Goal: Transaction & Acquisition: Purchase product/service

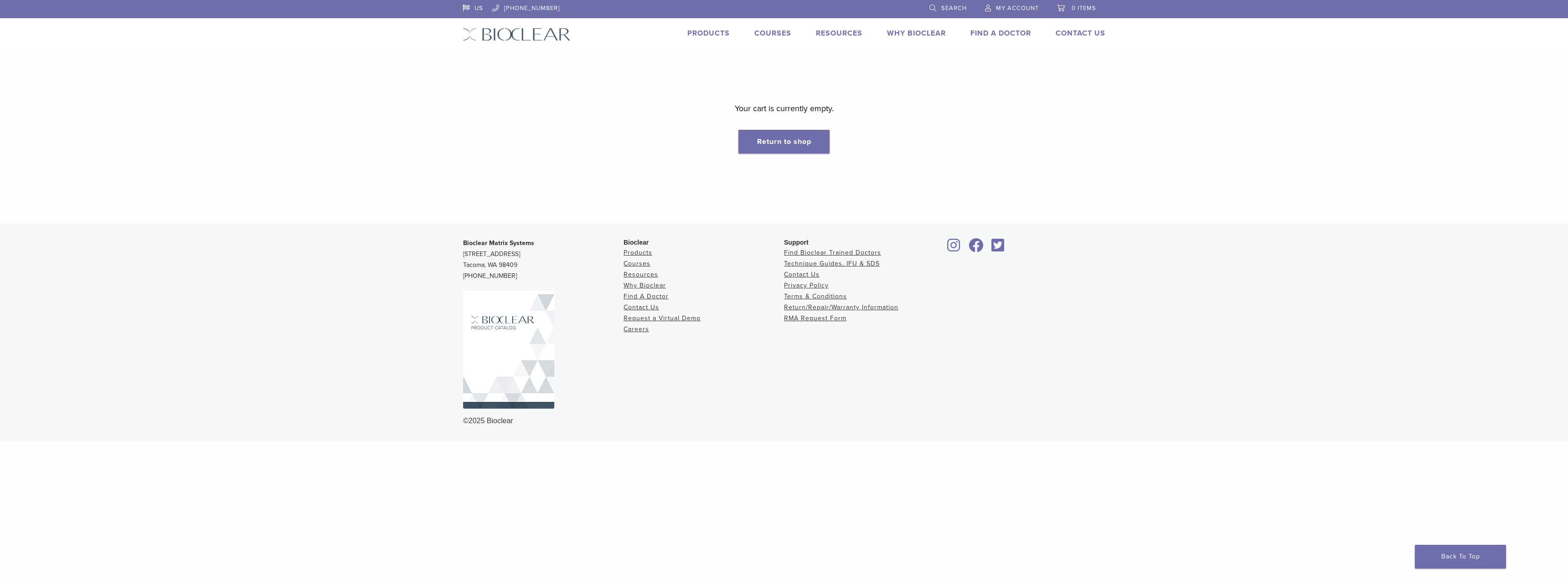
click at [1076, 5] on span "0 items" at bounding box center [1084, 8] width 24 height 7
click at [1000, 5] on span "My Account" at bounding box center [1017, 8] width 43 height 7
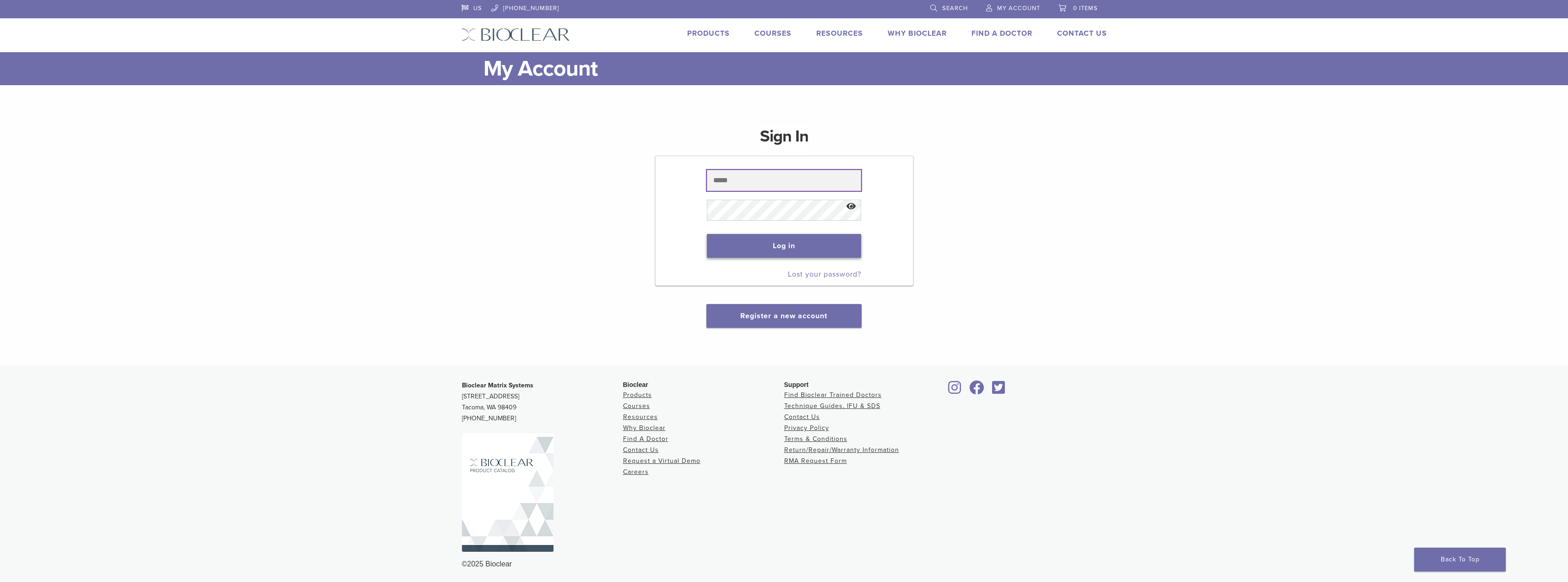
type input "**********"
click at [797, 248] on button "Log in" at bounding box center [784, 246] width 154 height 24
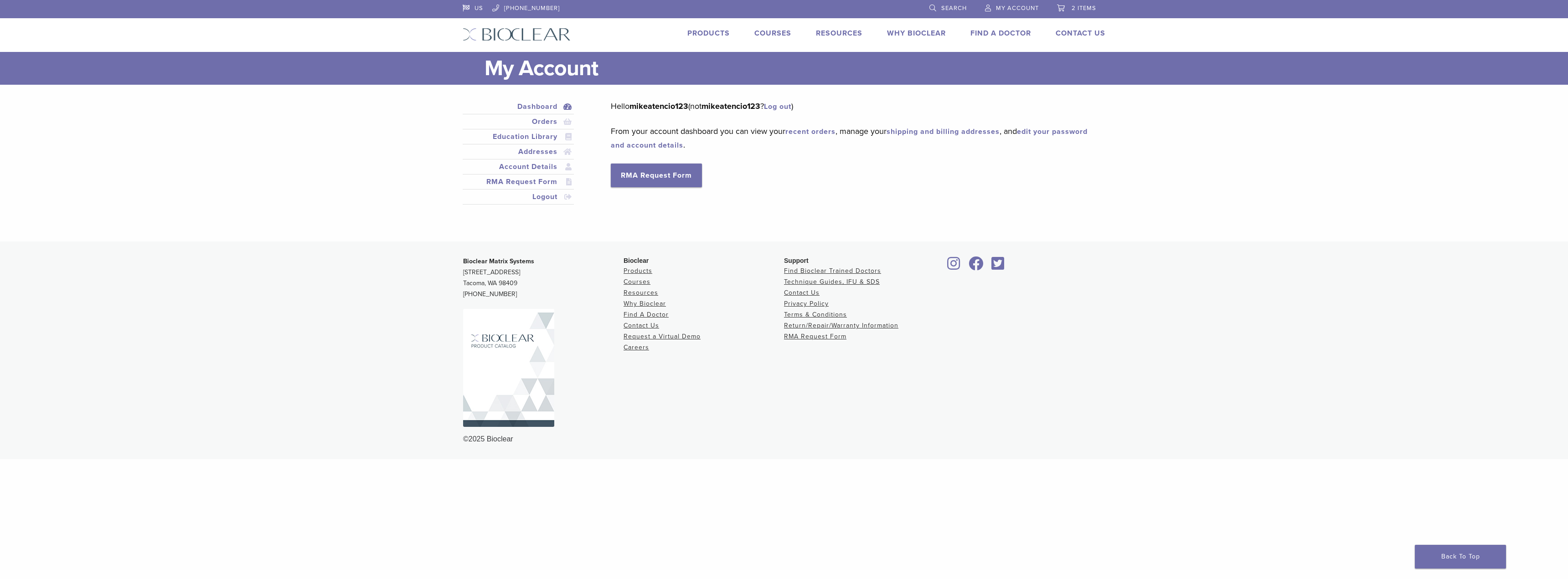
click at [1074, 6] on span "2 items" at bounding box center [1084, 8] width 24 height 7
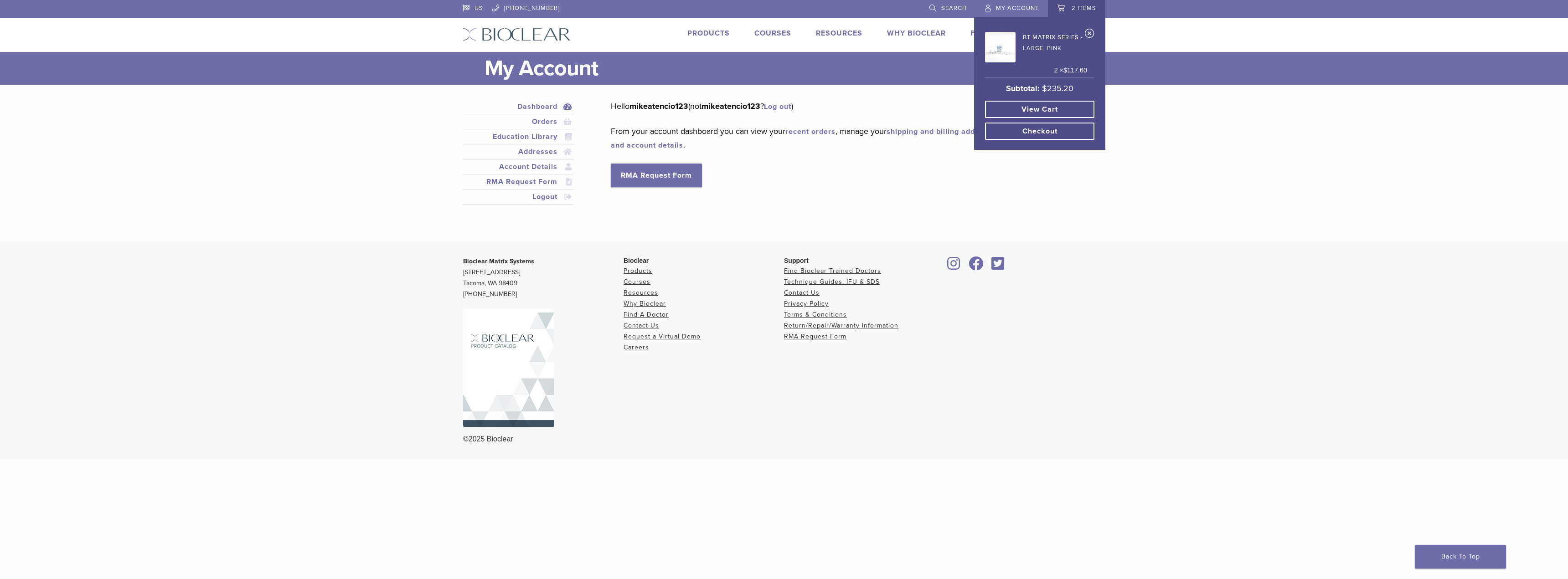
click at [1051, 103] on link "View cart" at bounding box center [1040, 109] width 110 height 17
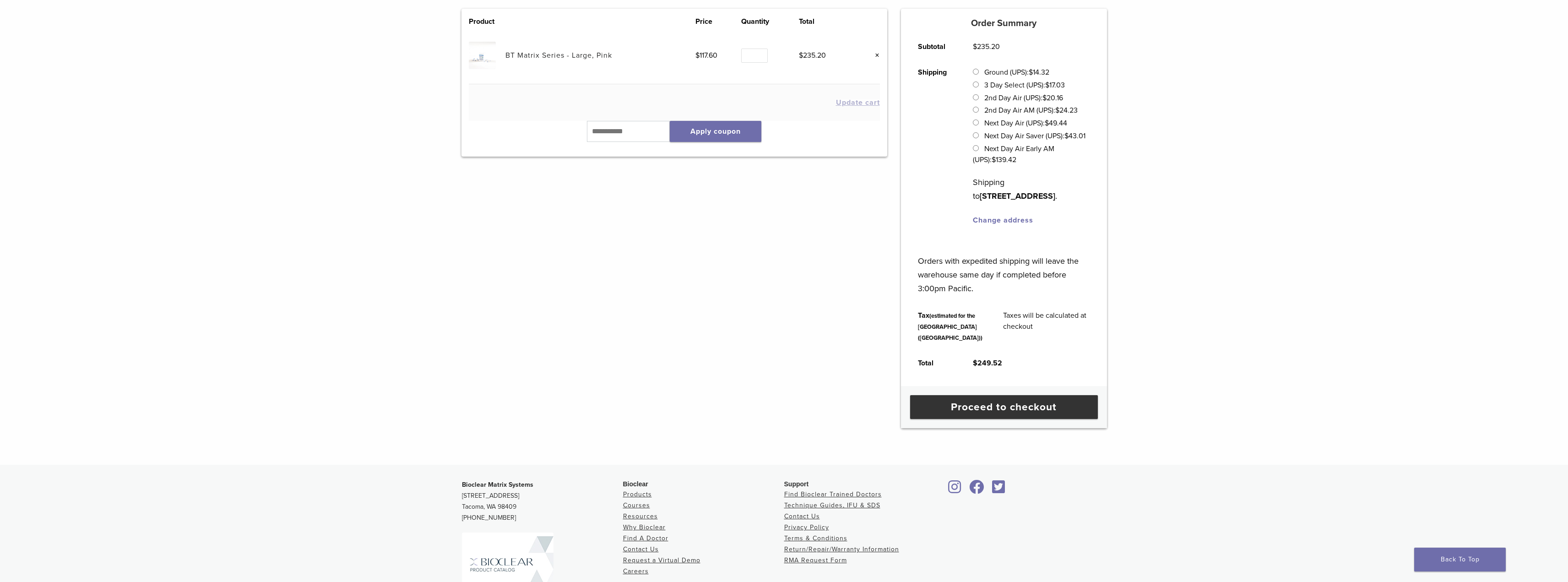
scroll to position [138, 0]
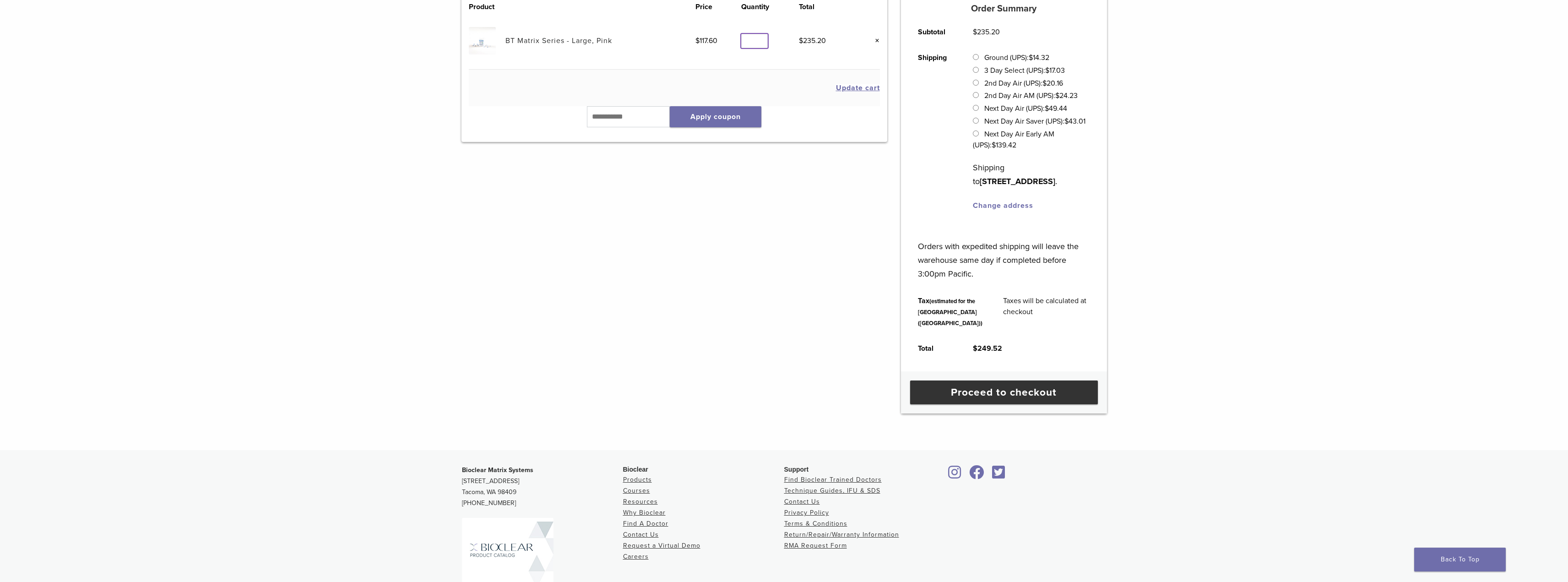
type input "*"
click at [759, 37] on input "*" at bounding box center [754, 40] width 26 height 14
click at [851, 88] on button "Update cart" at bounding box center [858, 88] width 44 height 7
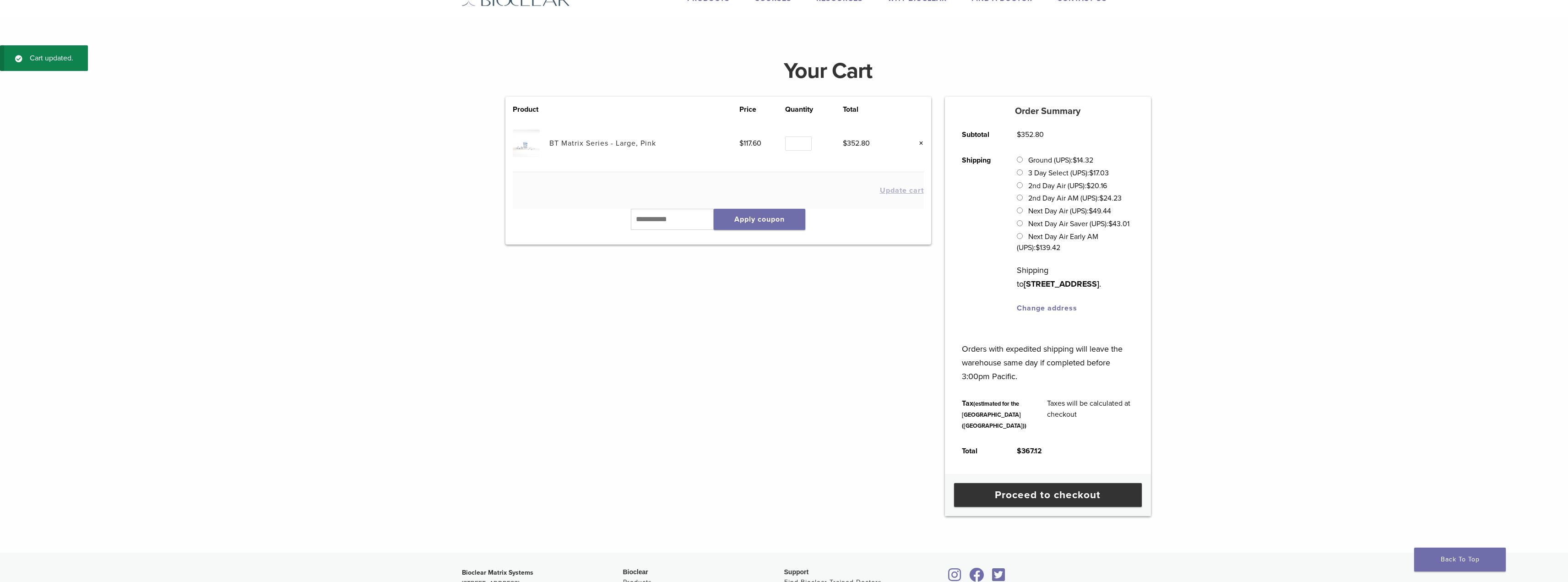
scroll to position [34, 0]
click at [1040, 507] on link "Proceed to checkout" at bounding box center [1048, 495] width 188 height 24
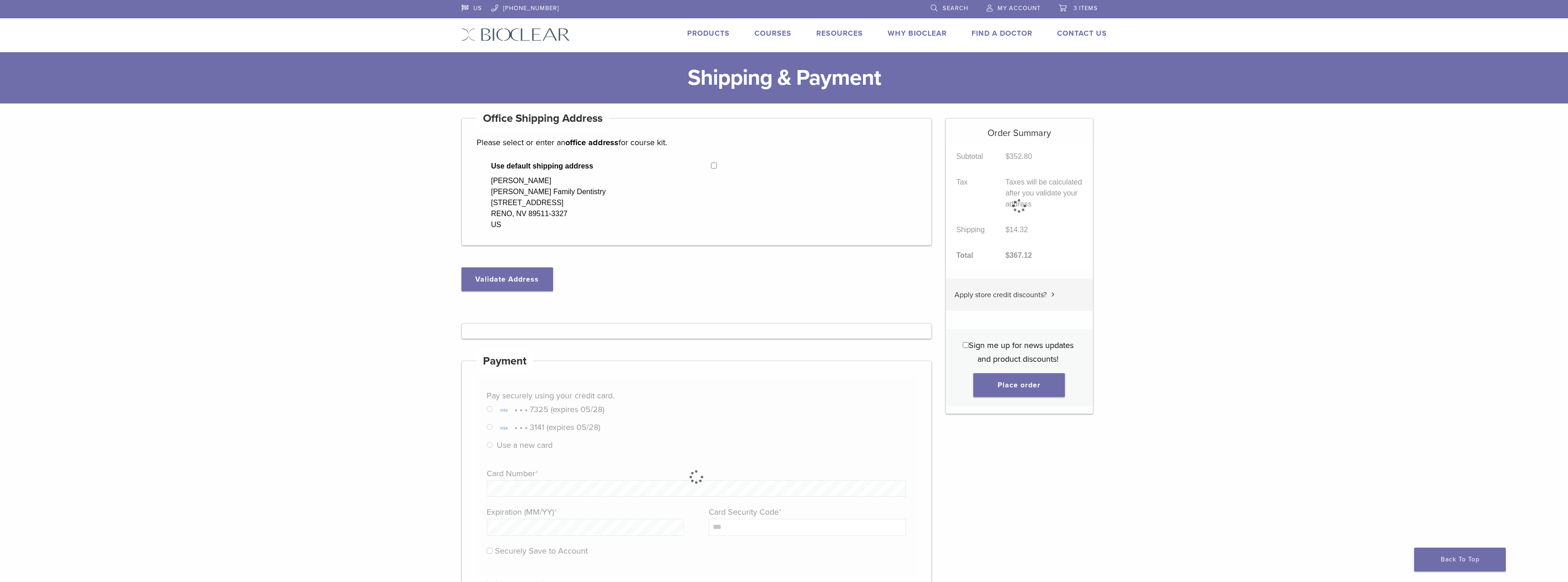
select select "**"
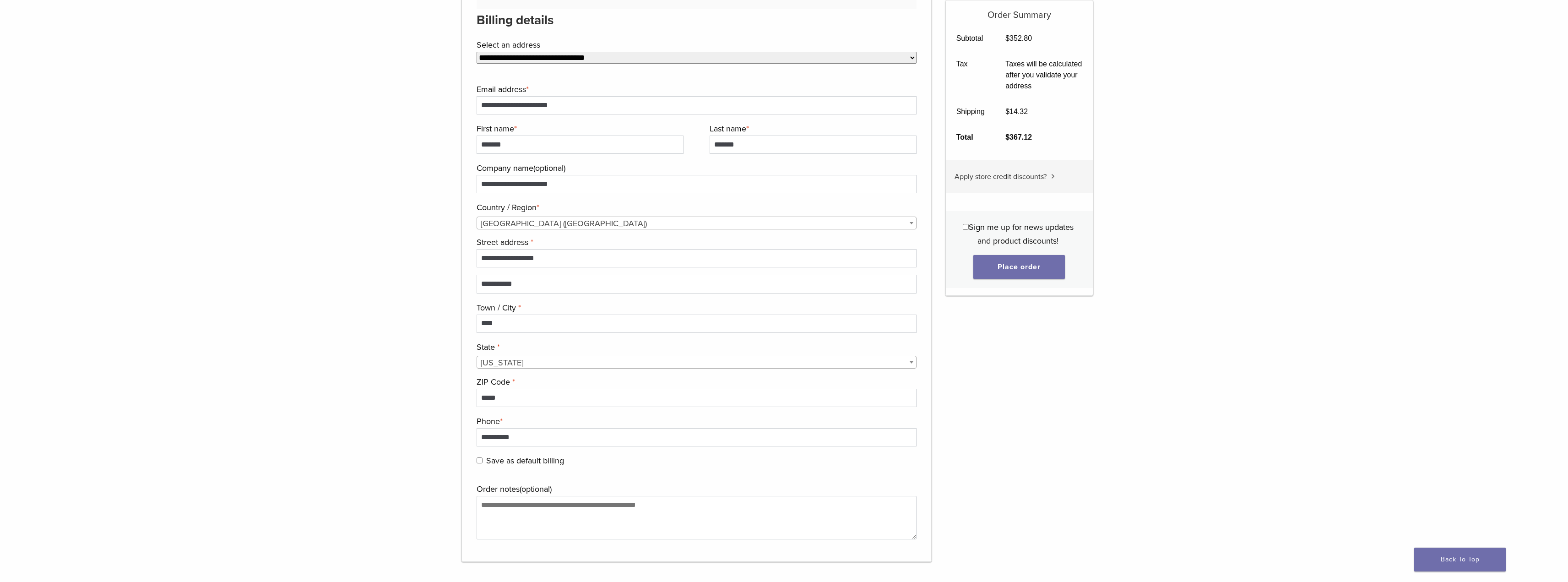
scroll to position [595, 0]
click at [1020, 267] on button "Place order" at bounding box center [1019, 267] width 92 height 24
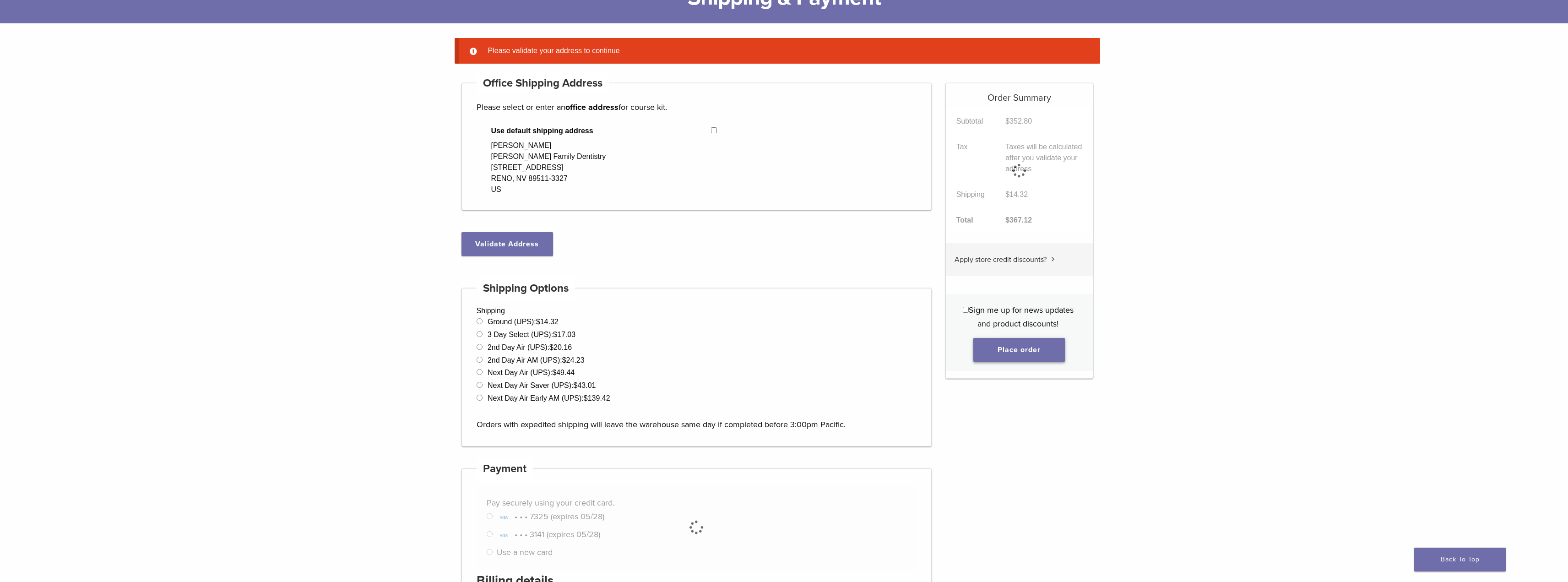
scroll to position [72, 0]
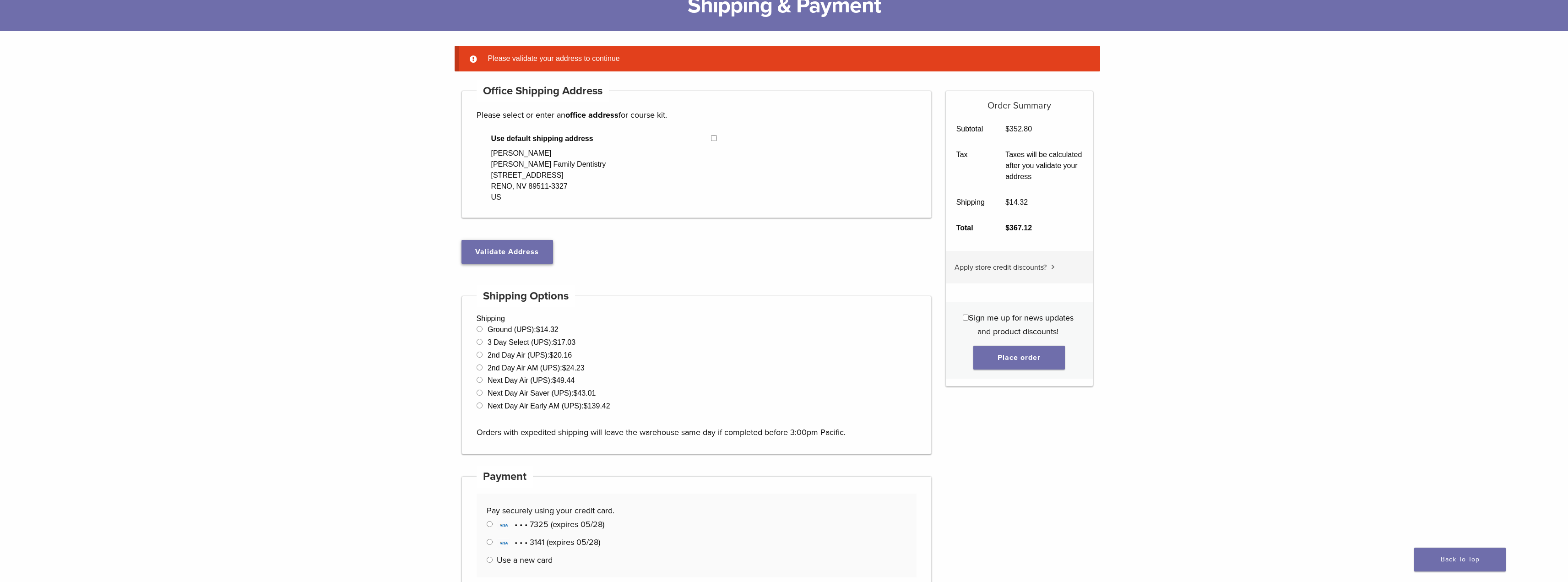
click at [524, 246] on button "Validate Address" at bounding box center [507, 251] width 92 height 24
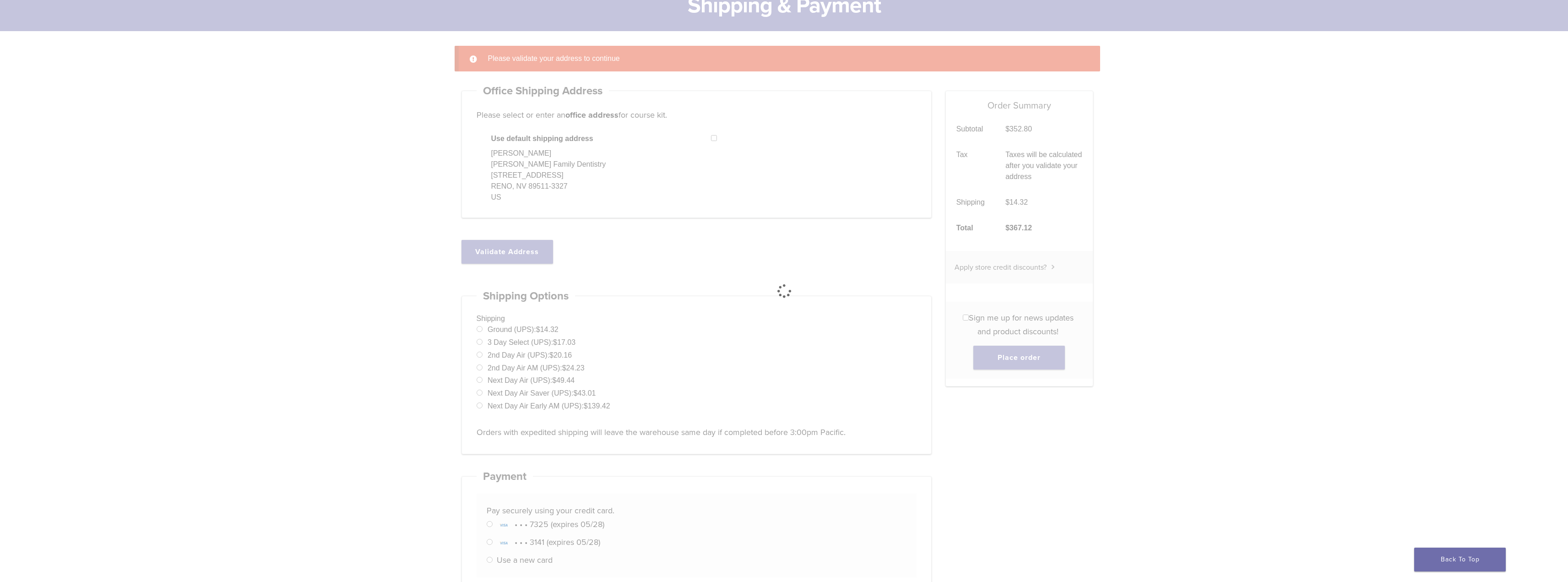
select select "**"
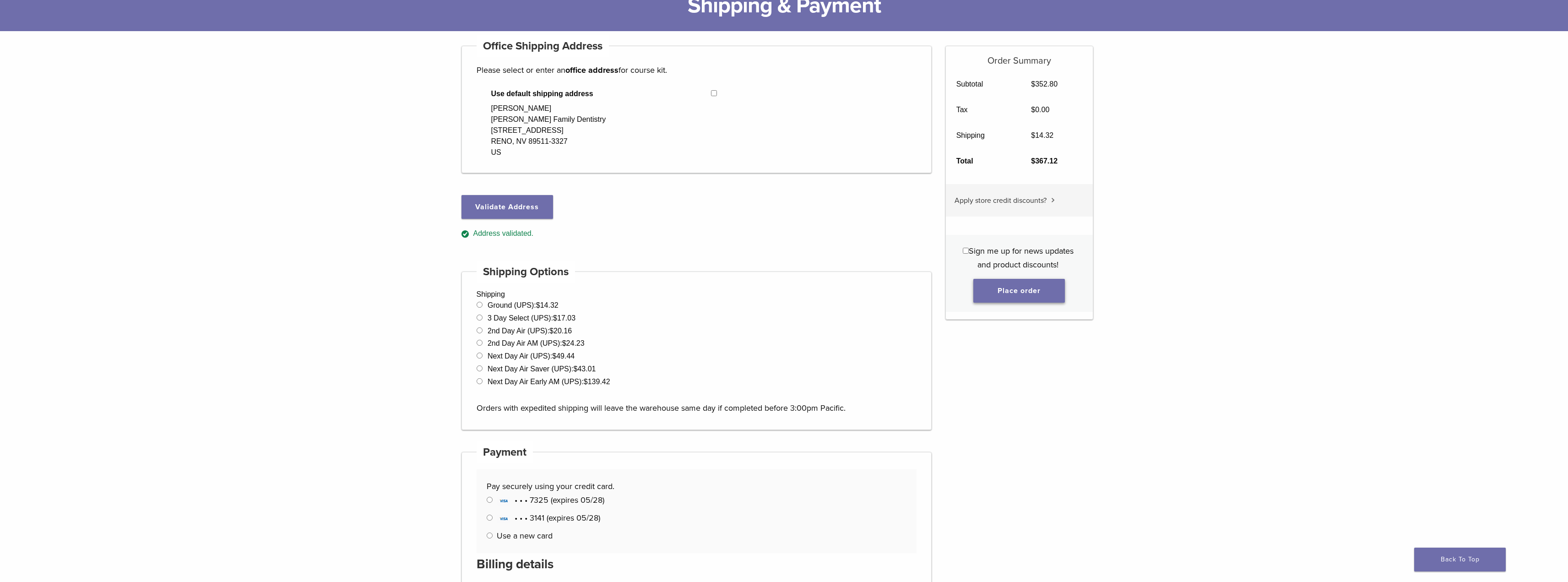
click at [1015, 295] on button "Place order" at bounding box center [1019, 290] width 92 height 24
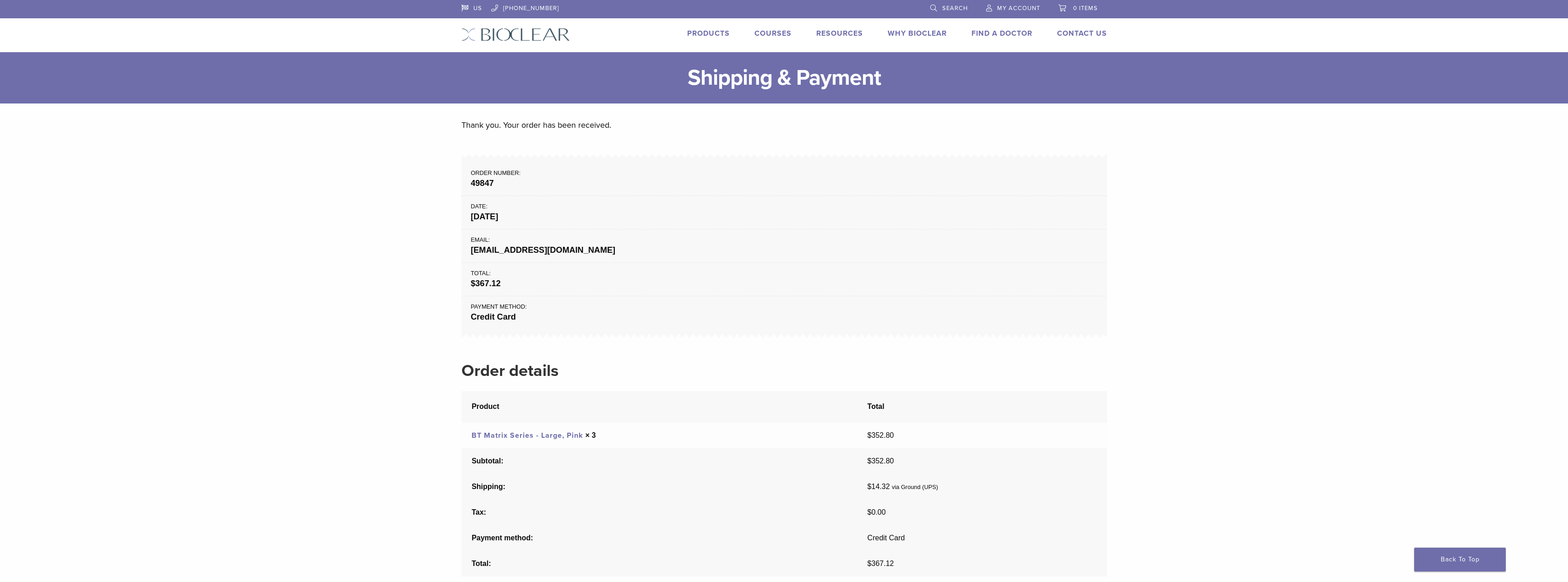
click at [1015, 6] on span "My Account" at bounding box center [1018, 8] width 43 height 7
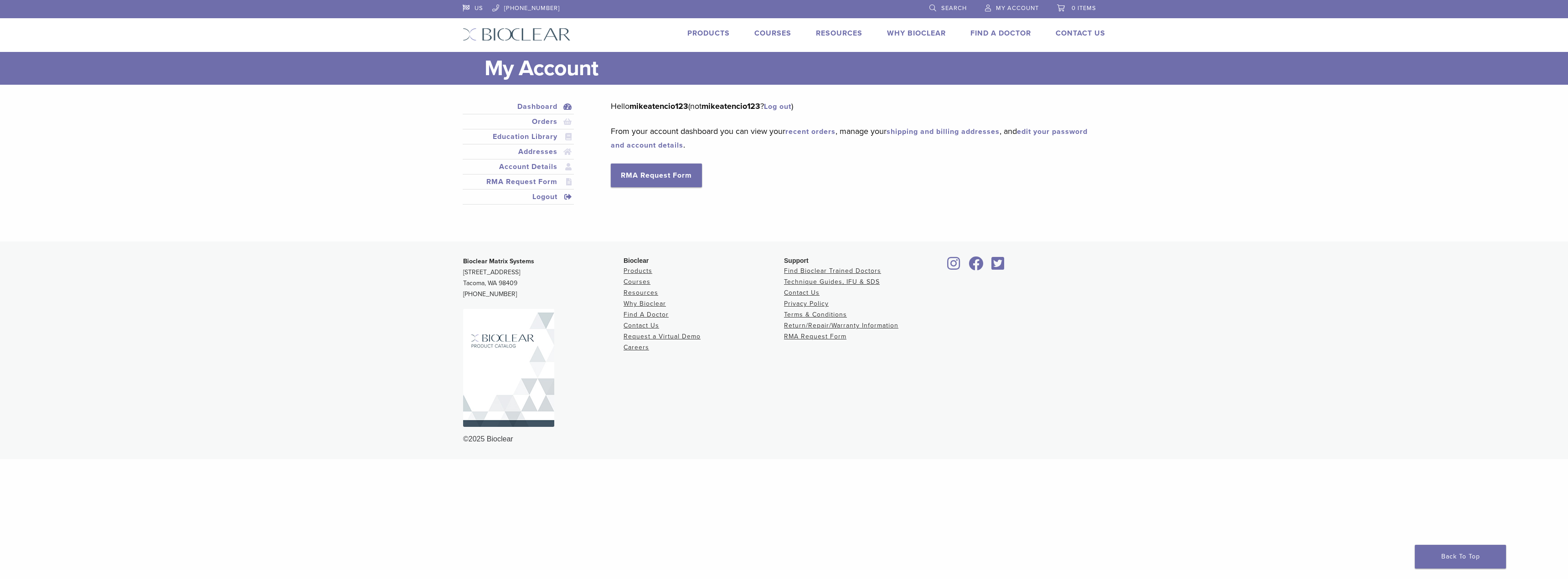
click at [536, 197] on link "Logout" at bounding box center [518, 197] width 108 height 11
